Goal: Book appointment/travel/reservation

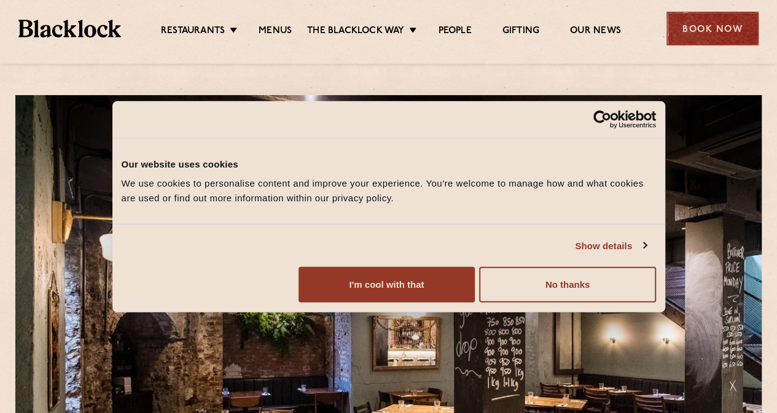
click at [695, 29] on div "Book Now" at bounding box center [712, 29] width 92 height 34
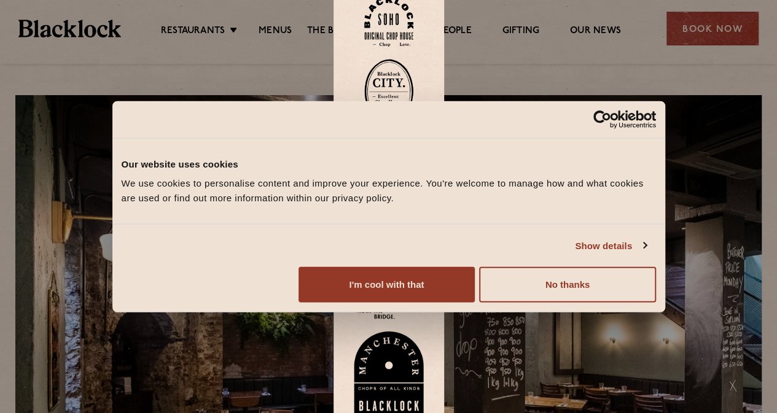
click at [378, 104] on img at bounding box center [388, 91] width 49 height 65
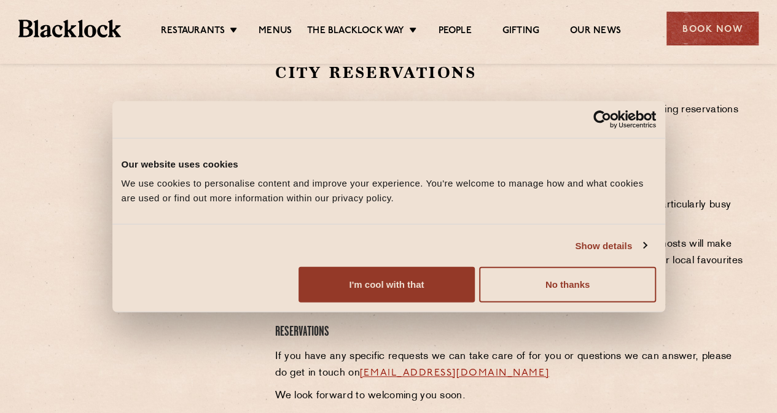
scroll to position [422, 0]
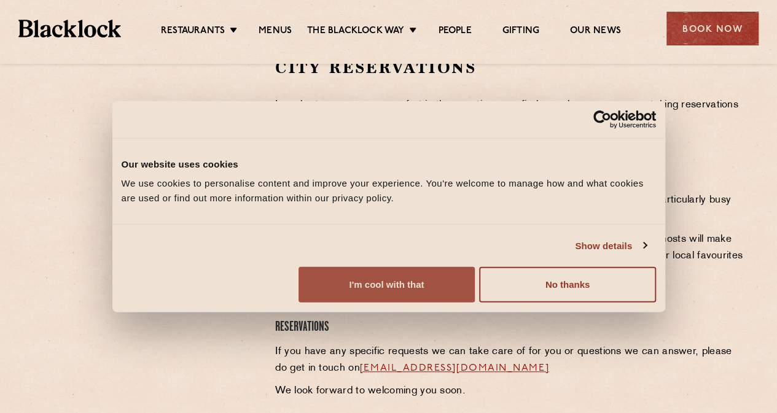
click at [475, 303] on button "I'm cool with that" at bounding box center [386, 285] width 176 height 36
